Goal: Task Accomplishment & Management: Manage account settings

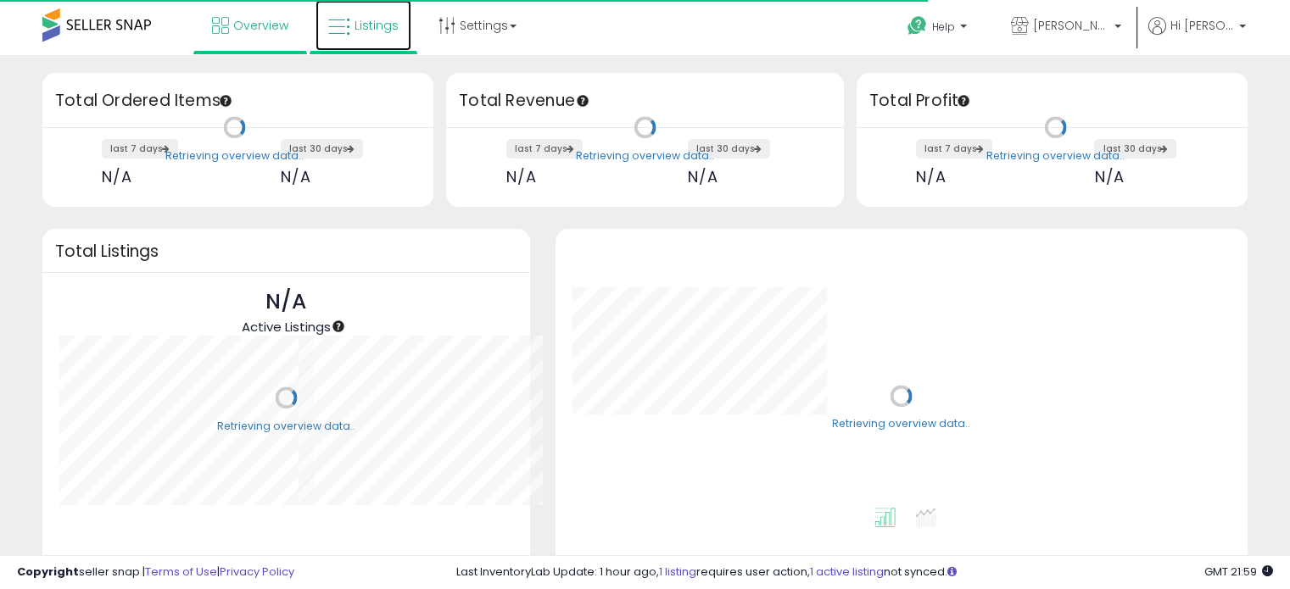
click at [355, 28] on span "Listings" at bounding box center [377, 25] width 44 height 17
click at [360, 15] on link "Listings" at bounding box center [364, 25] width 96 height 51
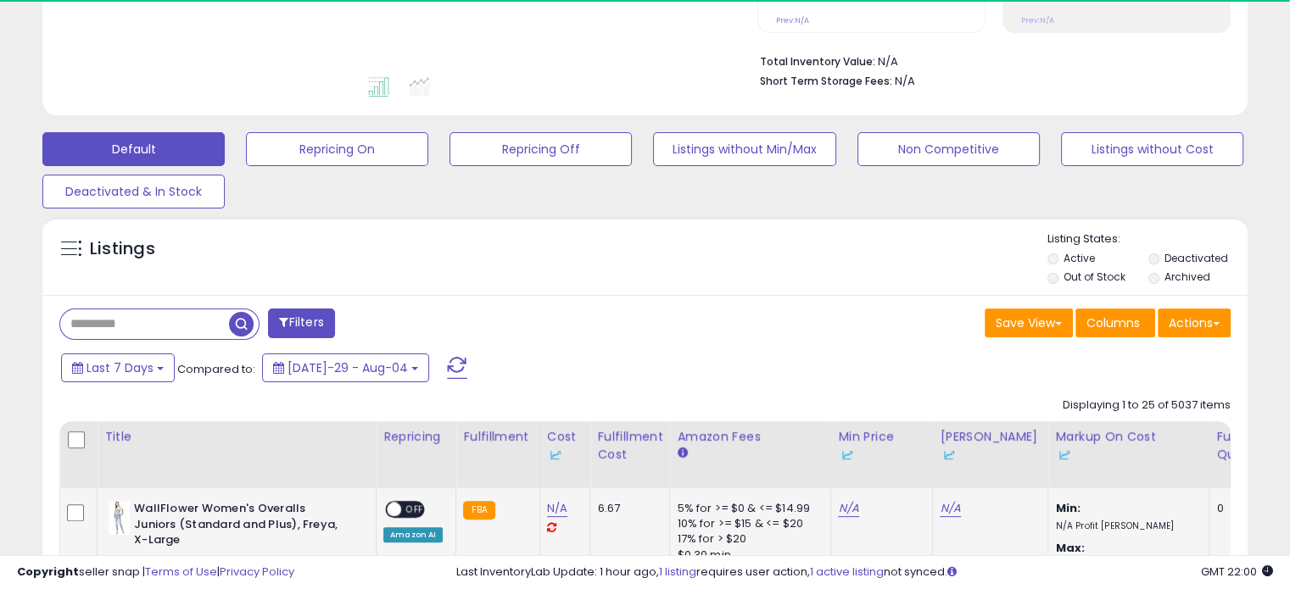
scroll to position [400, 0]
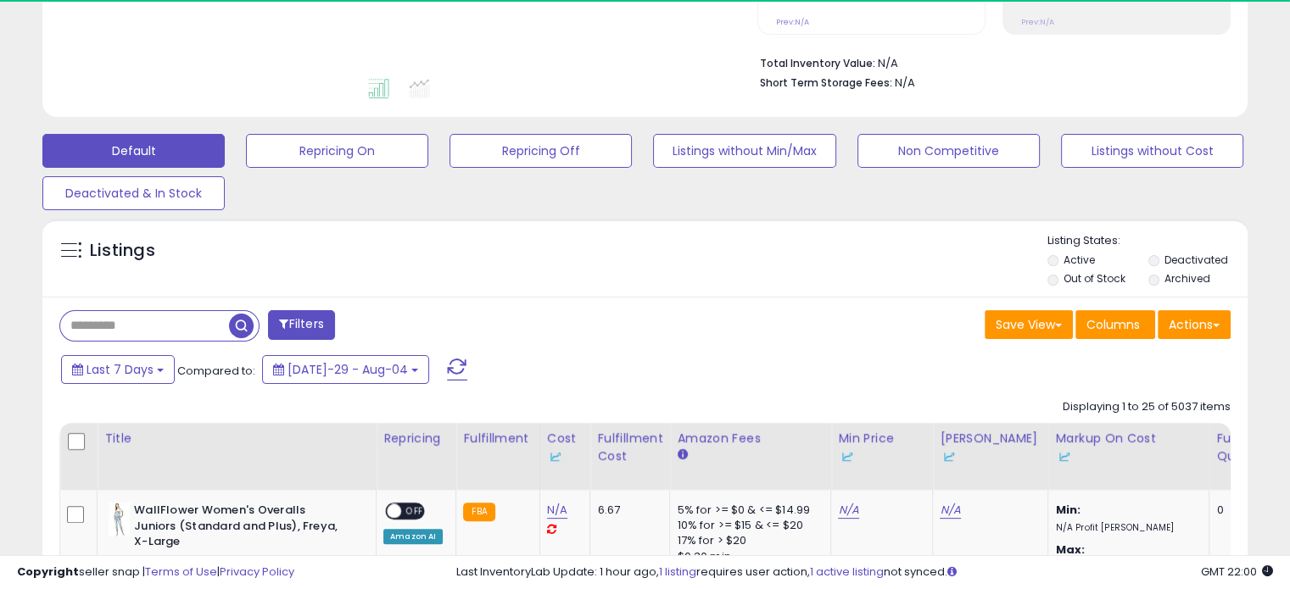
click at [1080, 271] on label "Out of Stock" at bounding box center [1095, 278] width 62 height 14
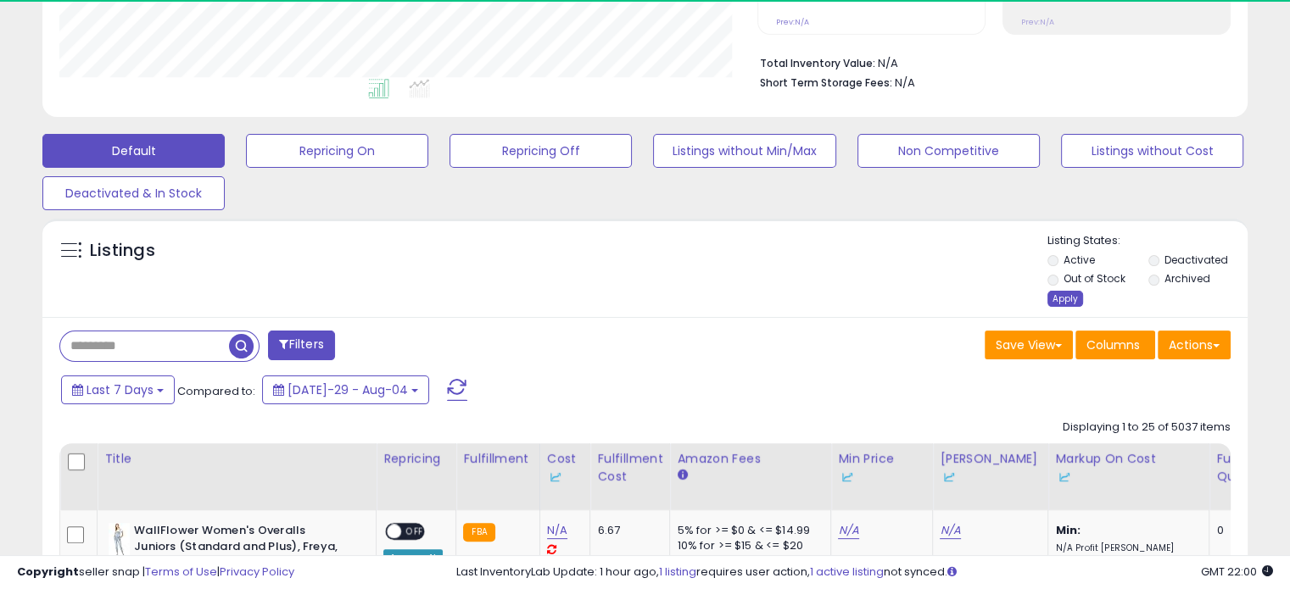
scroll to position [347, 697]
click at [1058, 295] on div "Apply" at bounding box center [1065, 299] width 36 height 16
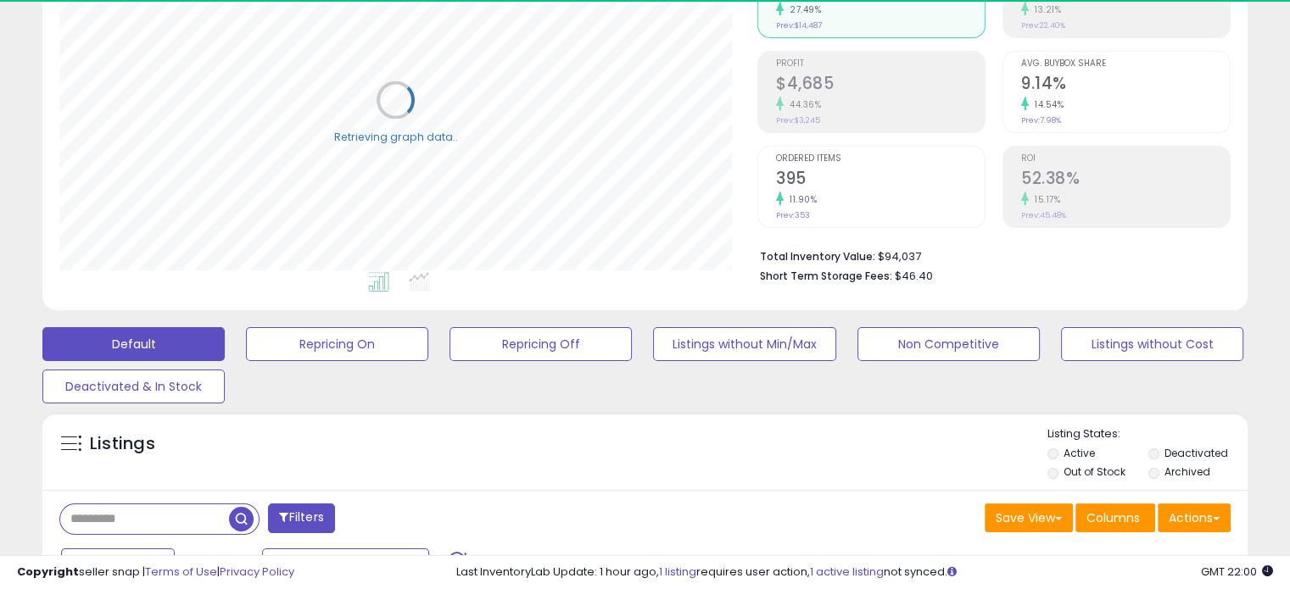
scroll to position [199, 0]
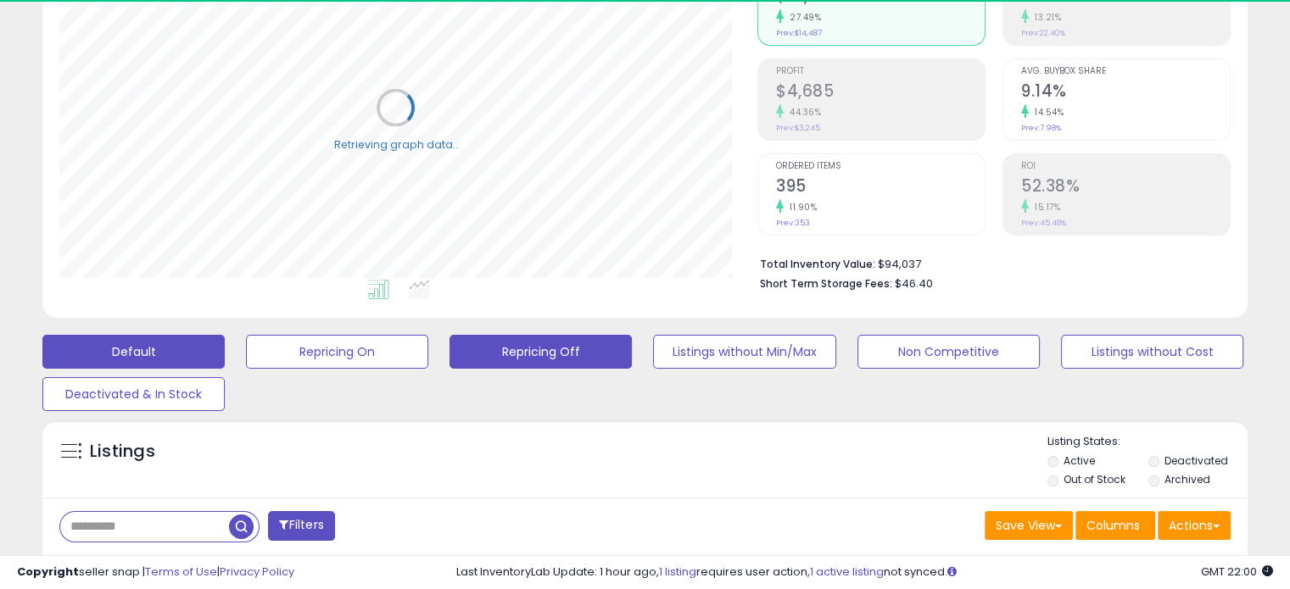
click at [428, 344] on button "Repricing Off" at bounding box center [337, 352] width 182 height 34
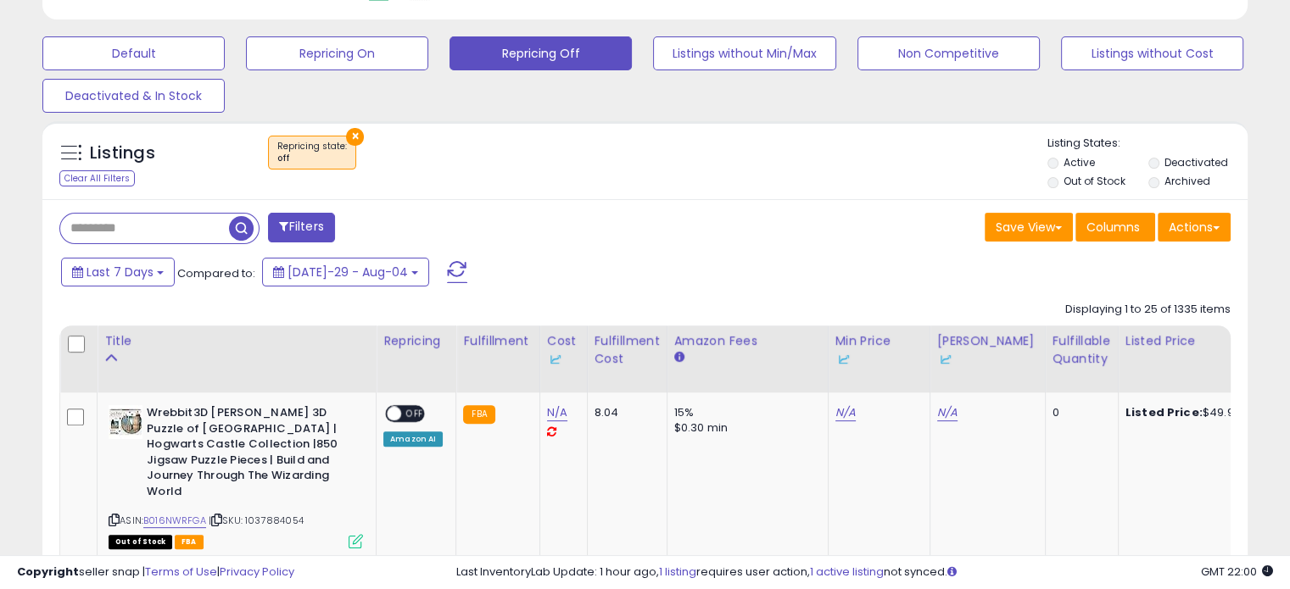
scroll to position [504, 0]
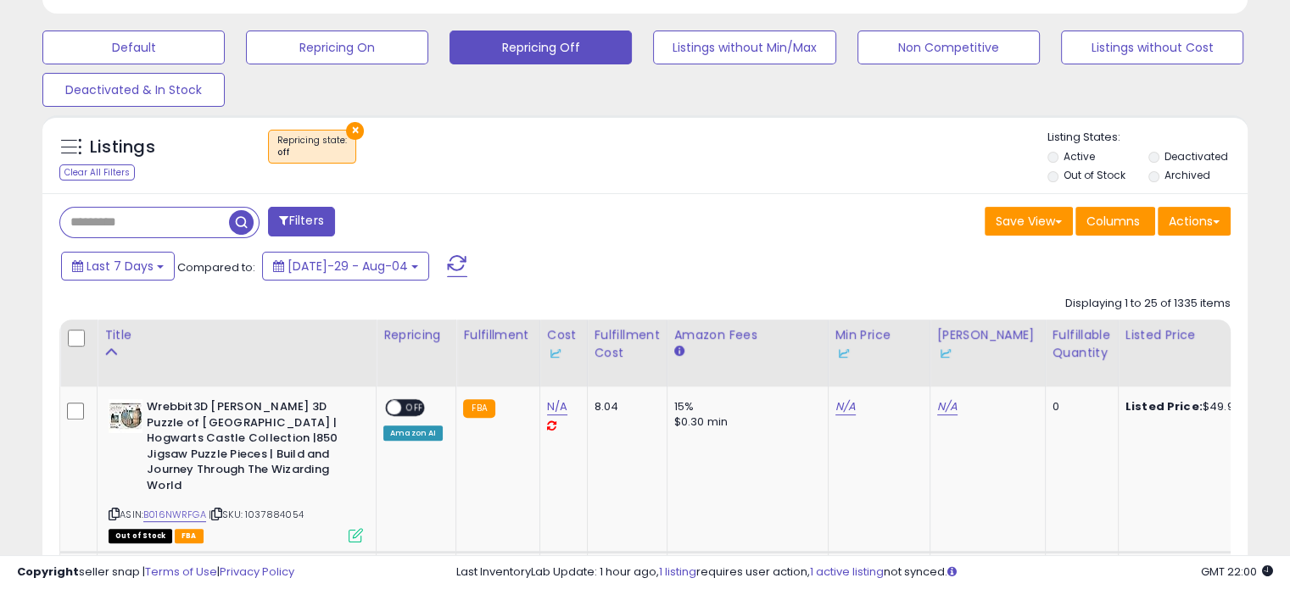
click at [1094, 177] on label "Out of Stock" at bounding box center [1095, 175] width 62 height 14
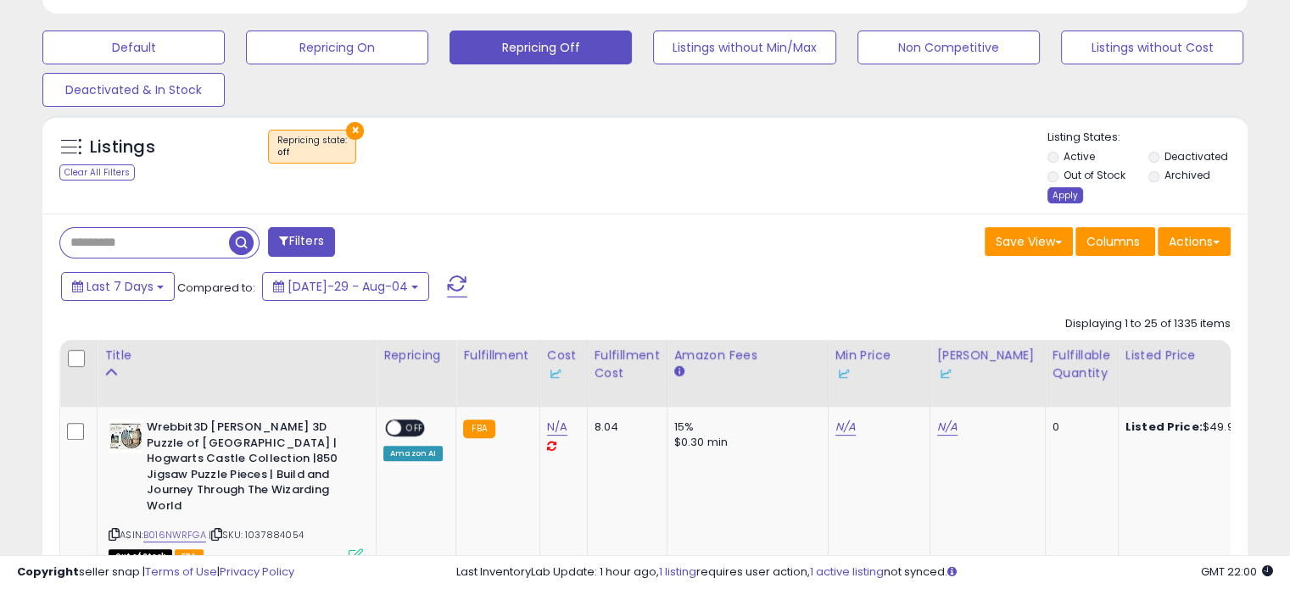
click at [1055, 194] on div "Apply" at bounding box center [1065, 195] width 36 height 16
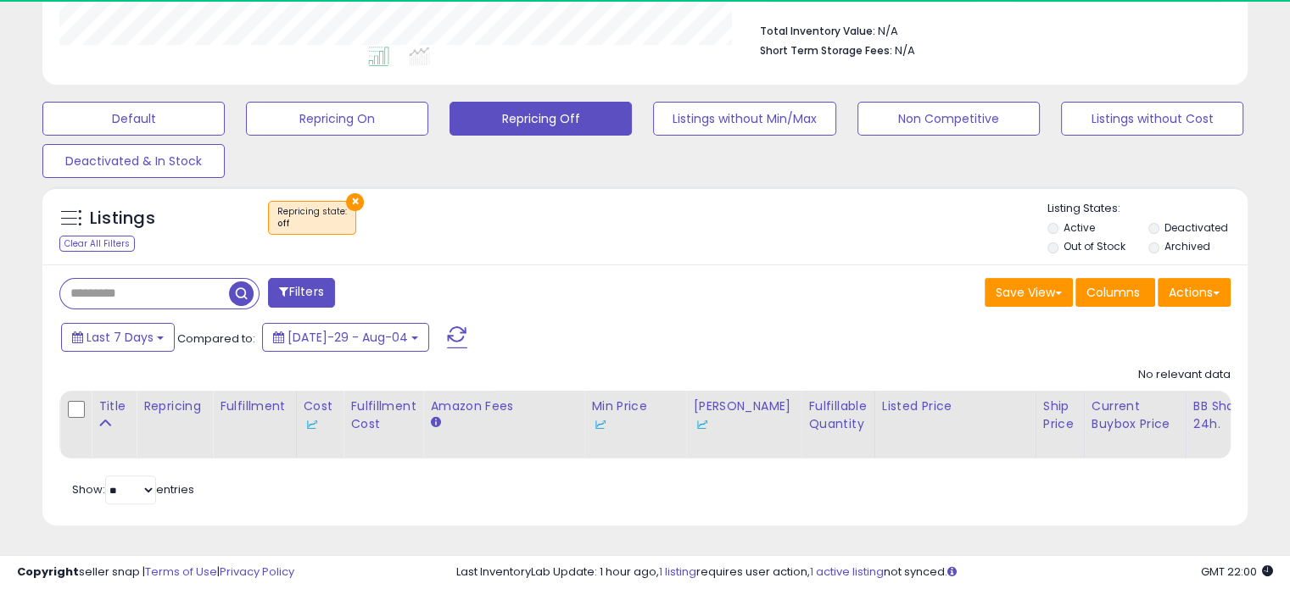
scroll to position [347, 697]
